Goal: Task Accomplishment & Management: Manage account settings

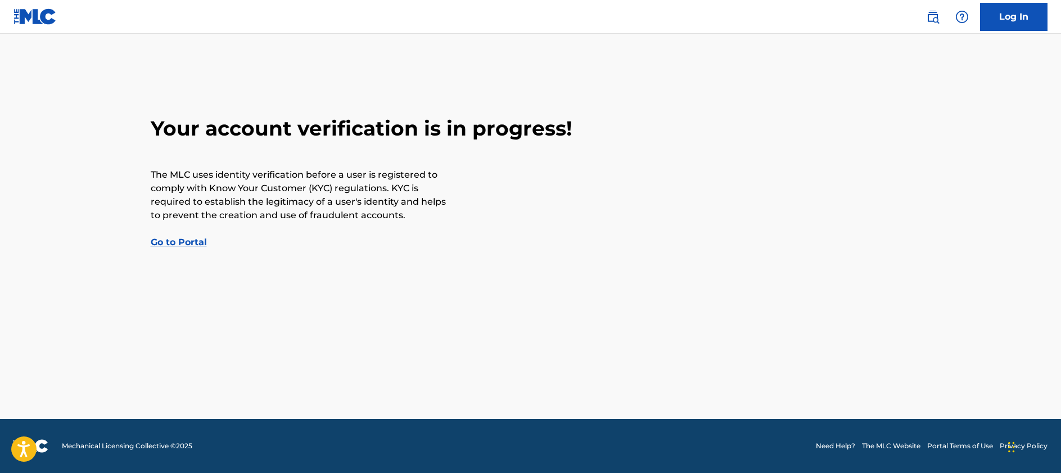
click at [193, 243] on link "Go to Portal" at bounding box center [179, 242] width 56 height 11
click at [1026, 21] on link "Log In" at bounding box center [1013, 17] width 67 height 28
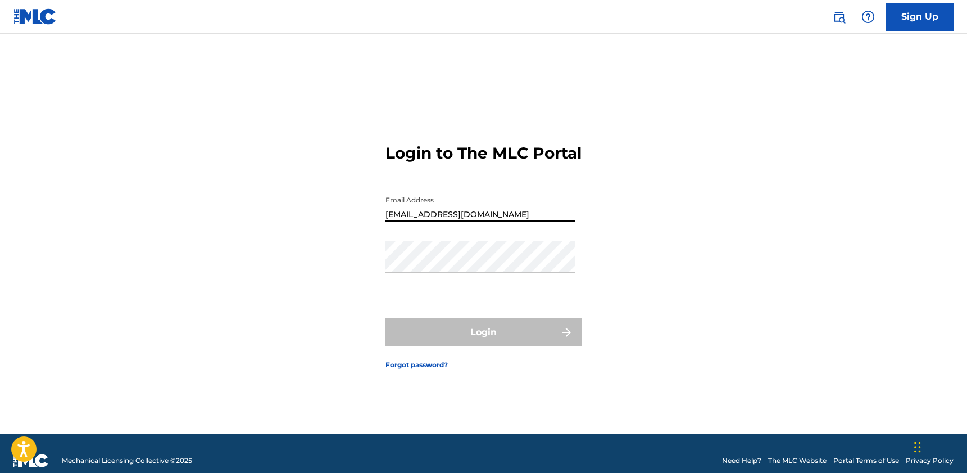
type input "ministeriosatmosfera@gmail.com"
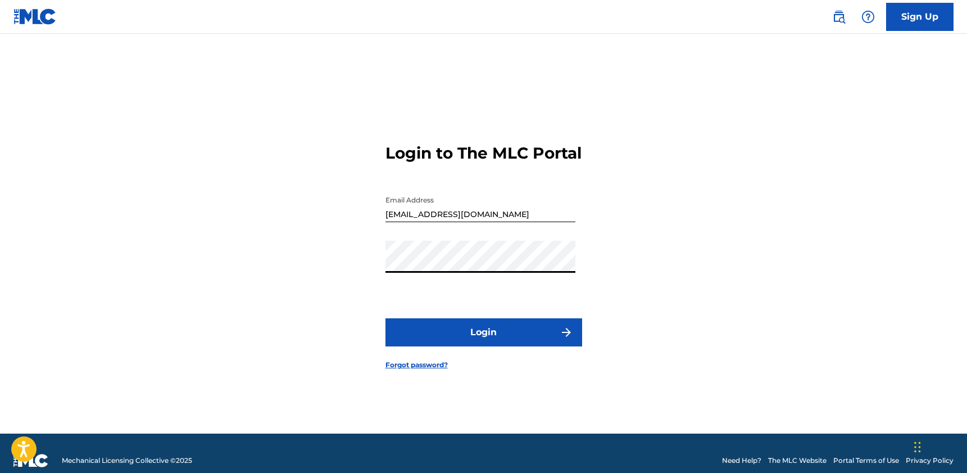
click at [487, 342] on button "Login" at bounding box center [484, 332] width 197 height 28
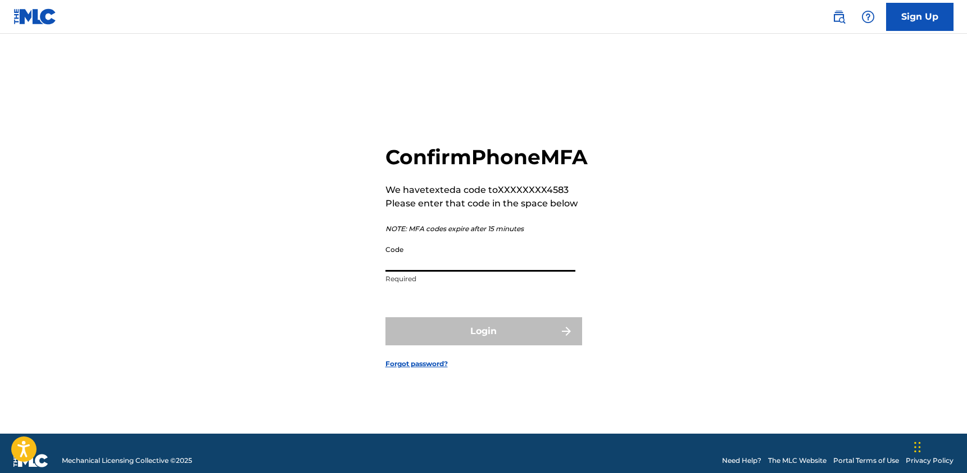
click at [419, 271] on input "Code" at bounding box center [481, 255] width 190 height 32
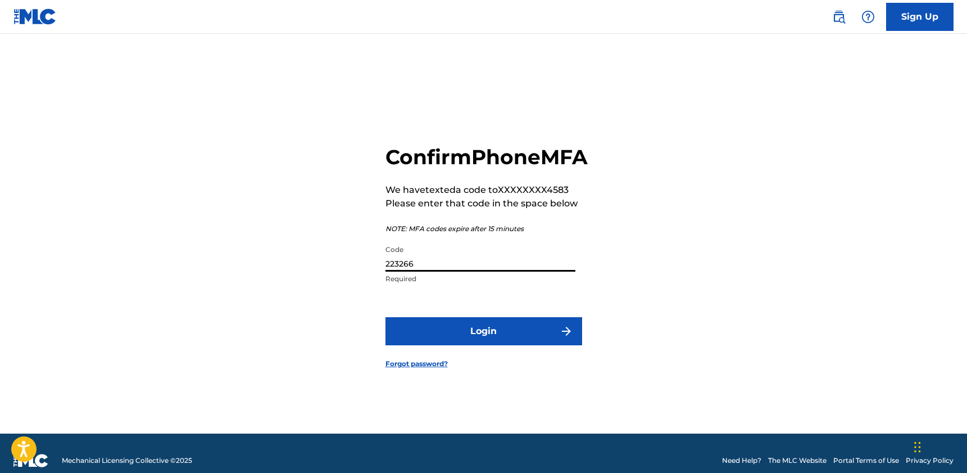
type input "223266"
click at [496, 339] on button "Login" at bounding box center [484, 331] width 197 height 28
